Goal: Task Accomplishment & Management: Use online tool/utility

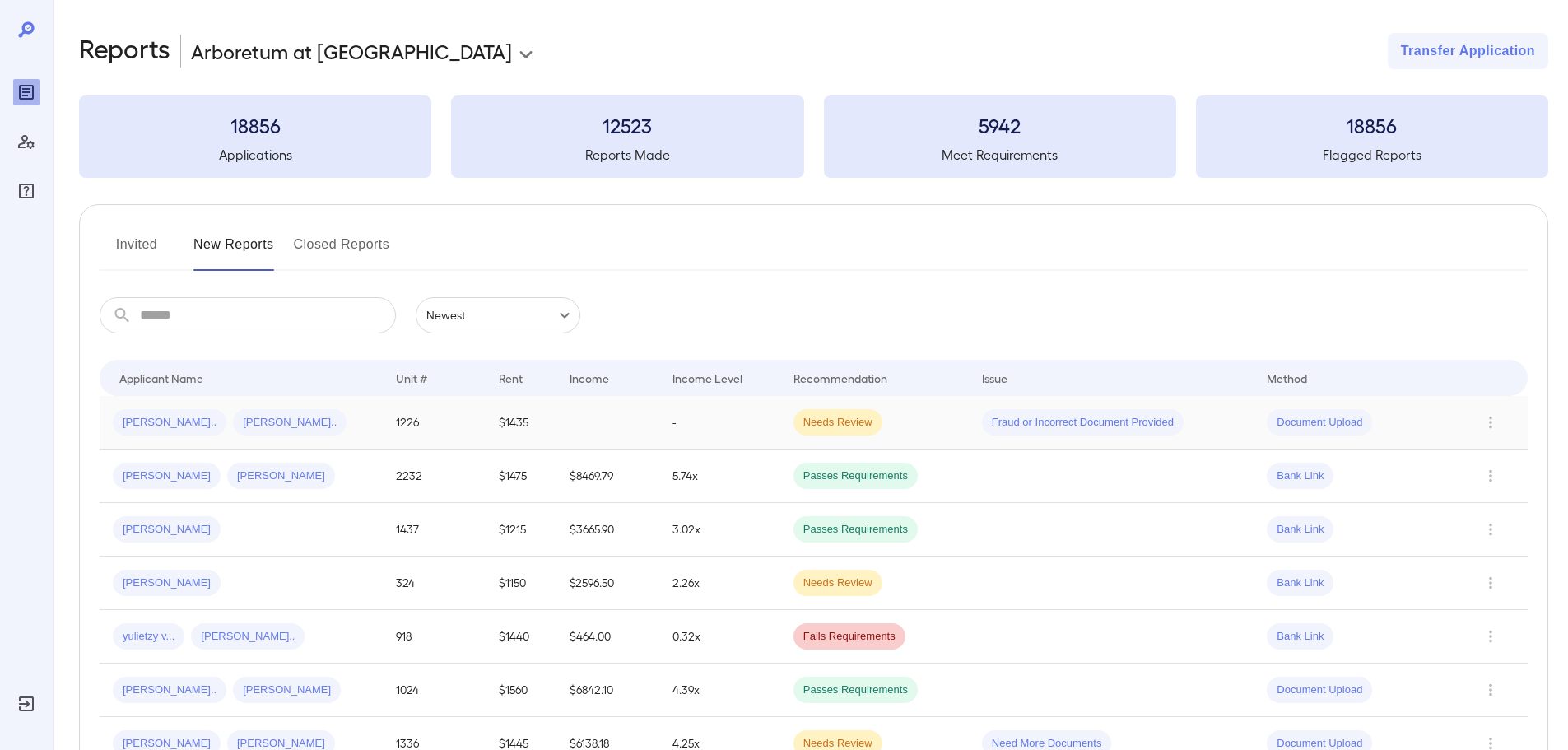
click at [346, 427] on div "[PERSON_NAME].. [PERSON_NAME].." at bounding box center [241, 423] width 257 height 26
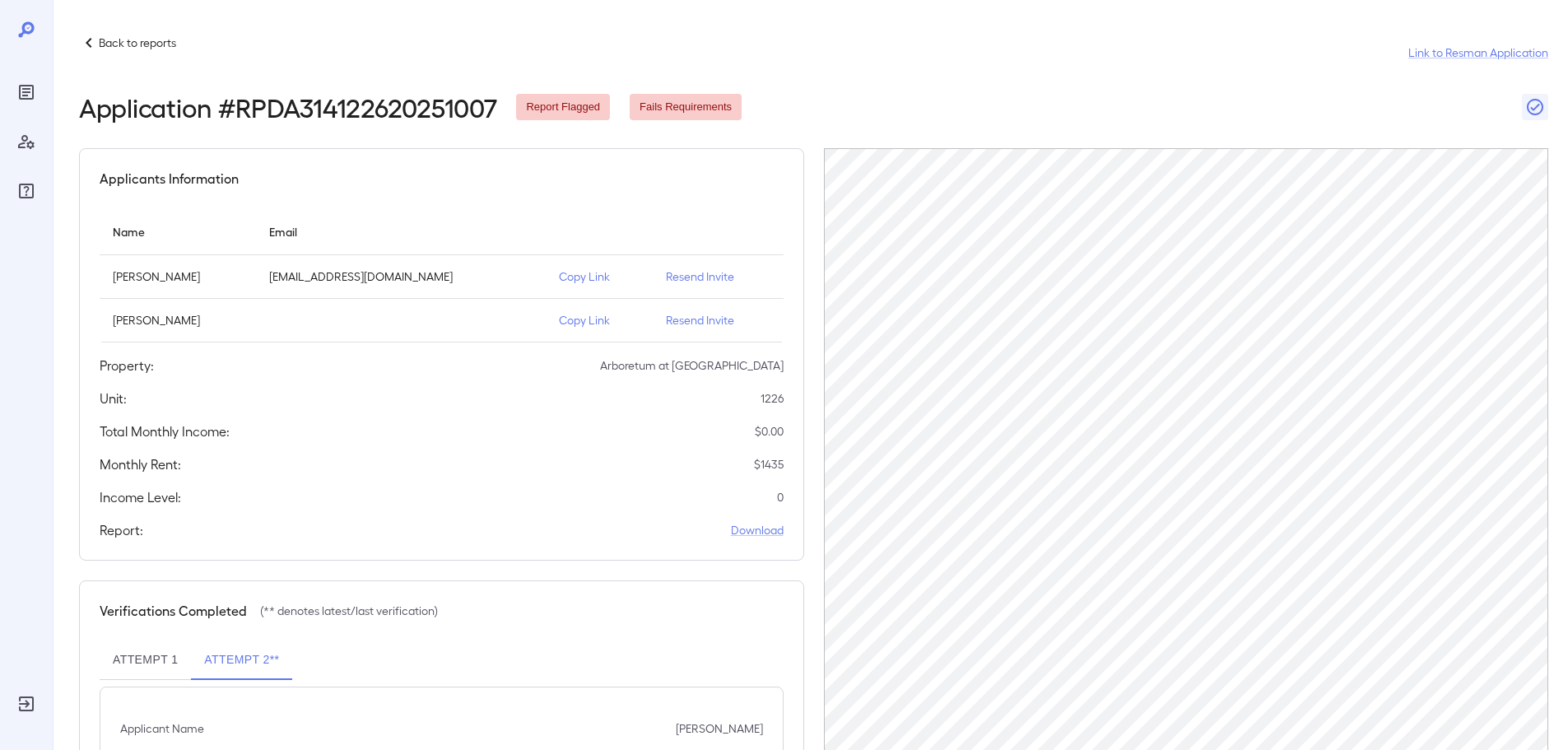
drag, startPoint x: 577, startPoint y: 275, endPoint x: 637, endPoint y: 252, distance: 64.3
click at [577, 274] on p "Copy Link" at bounding box center [599, 276] width 81 height 17
click at [846, 54] on div "Back to reports Link to Resman Application" at bounding box center [814, 53] width 1470 height 39
click at [28, 89] on icon "Reports" at bounding box center [25, 91] width 8 height 8
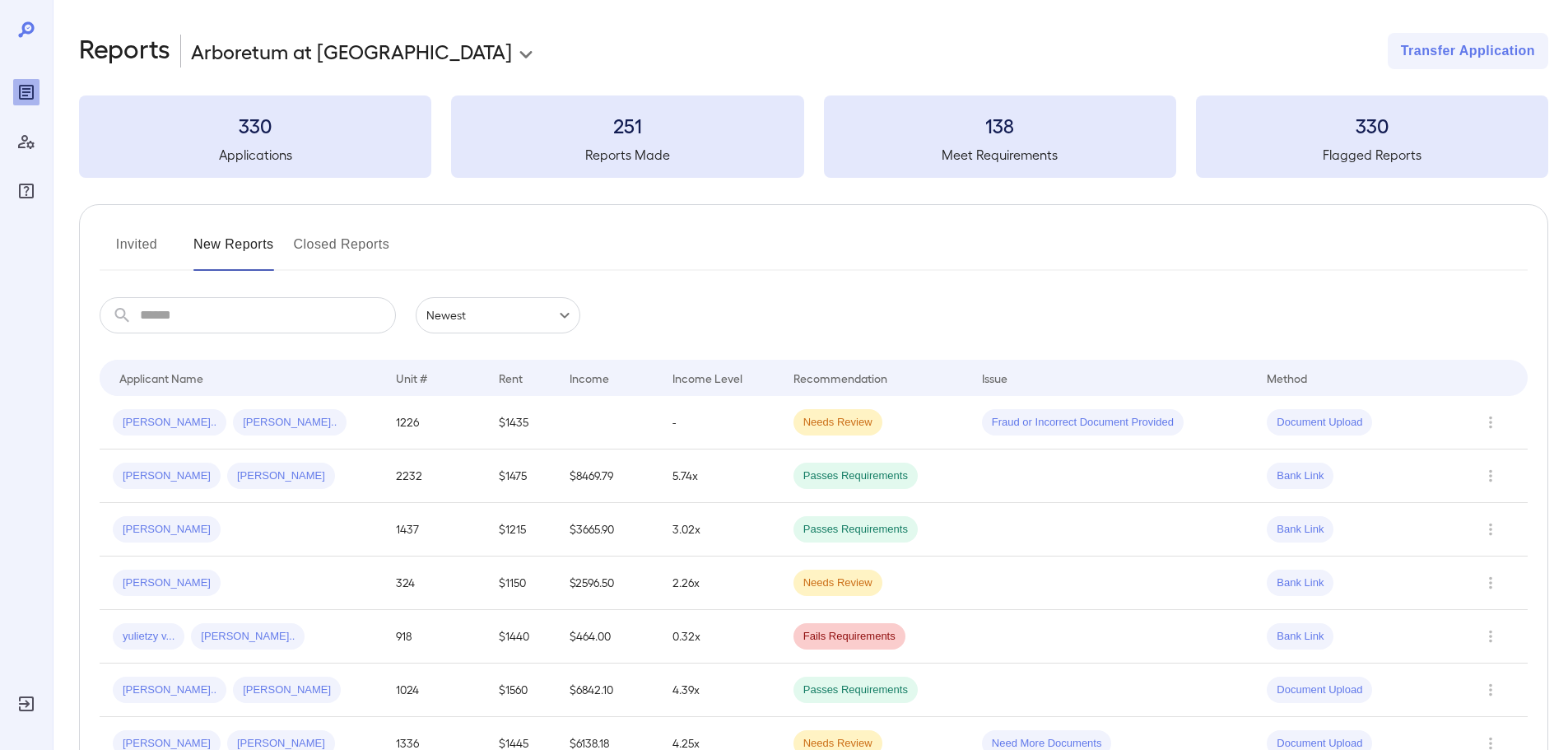
click at [303, 432] on div "[PERSON_NAME].. [PERSON_NAME].." at bounding box center [241, 423] width 257 height 26
